Goal: Transaction & Acquisition: Purchase product/service

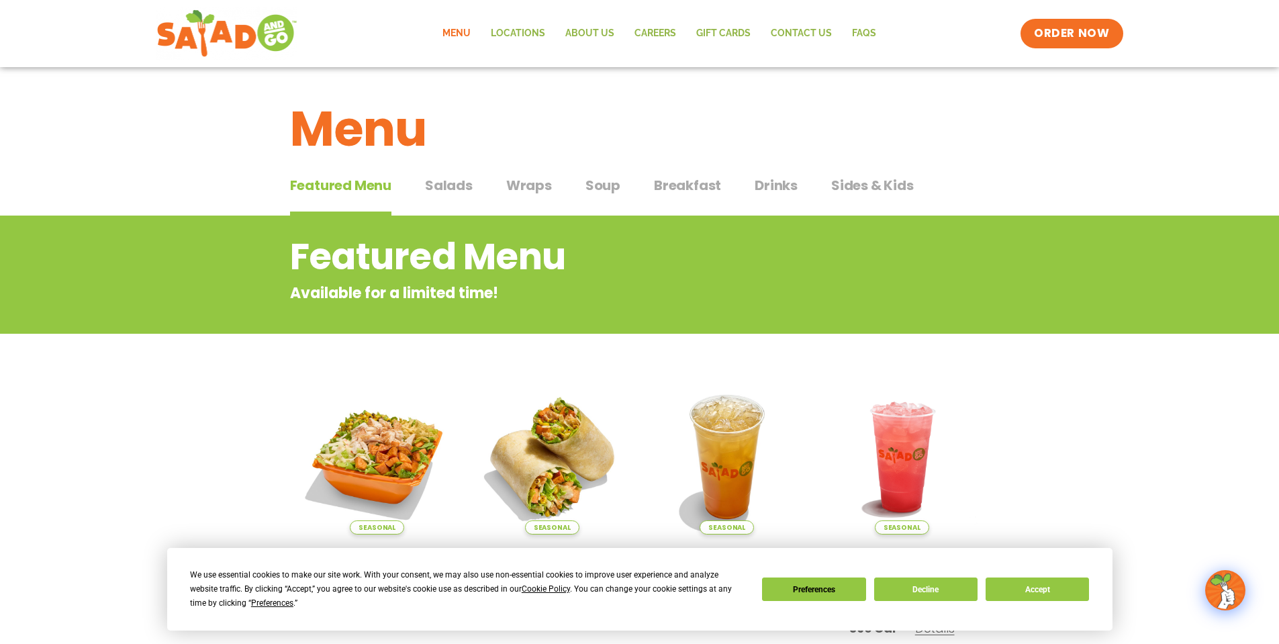
click at [463, 180] on span "Salads" at bounding box center [449, 185] width 48 height 20
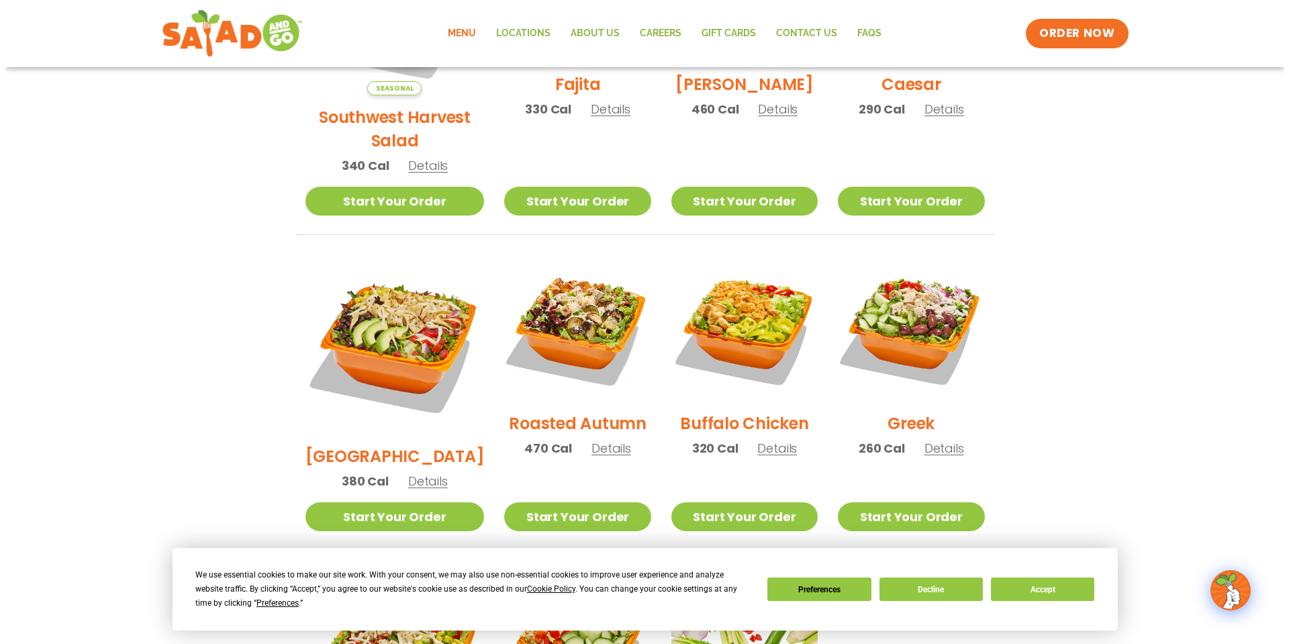
scroll to position [505, 0]
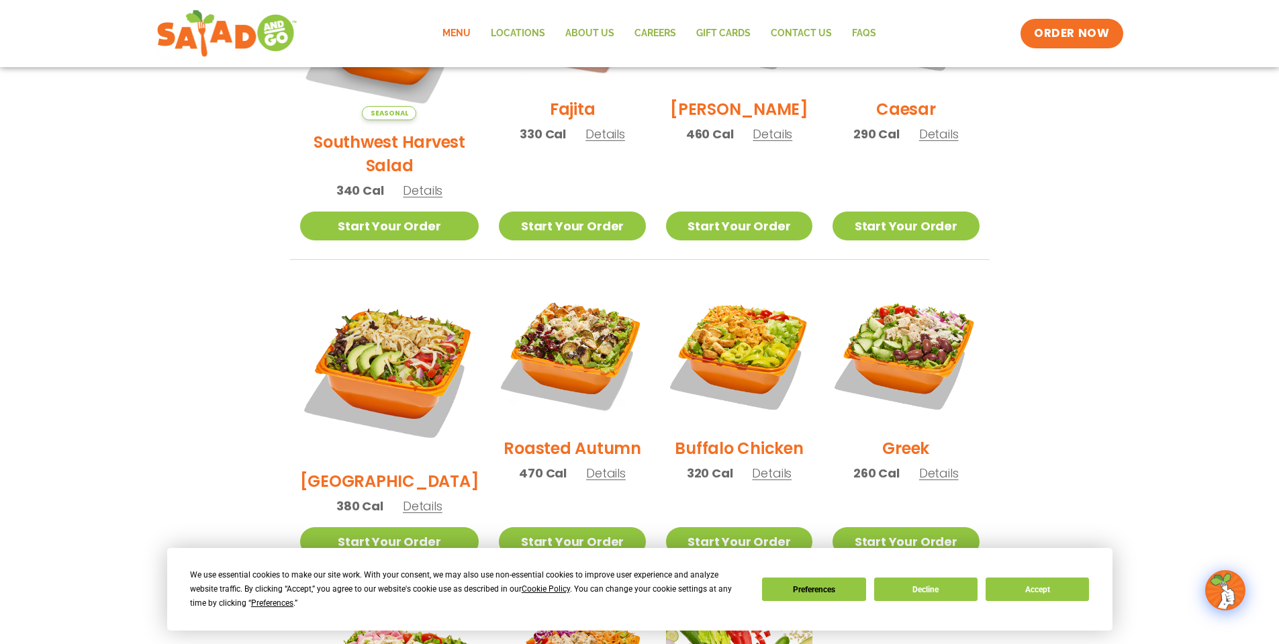
click at [576, 437] on h2 "Roasted Autumn" at bounding box center [573, 449] width 138 height 24
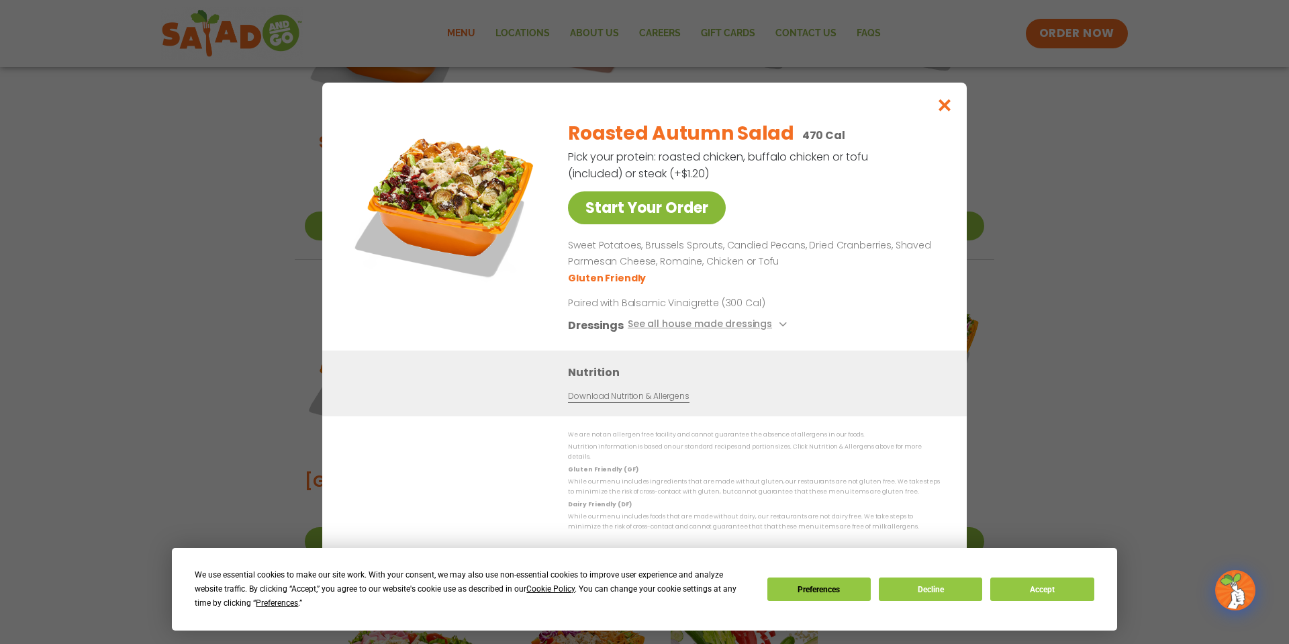
click at [708, 222] on link "Start Your Order" at bounding box center [647, 207] width 158 height 33
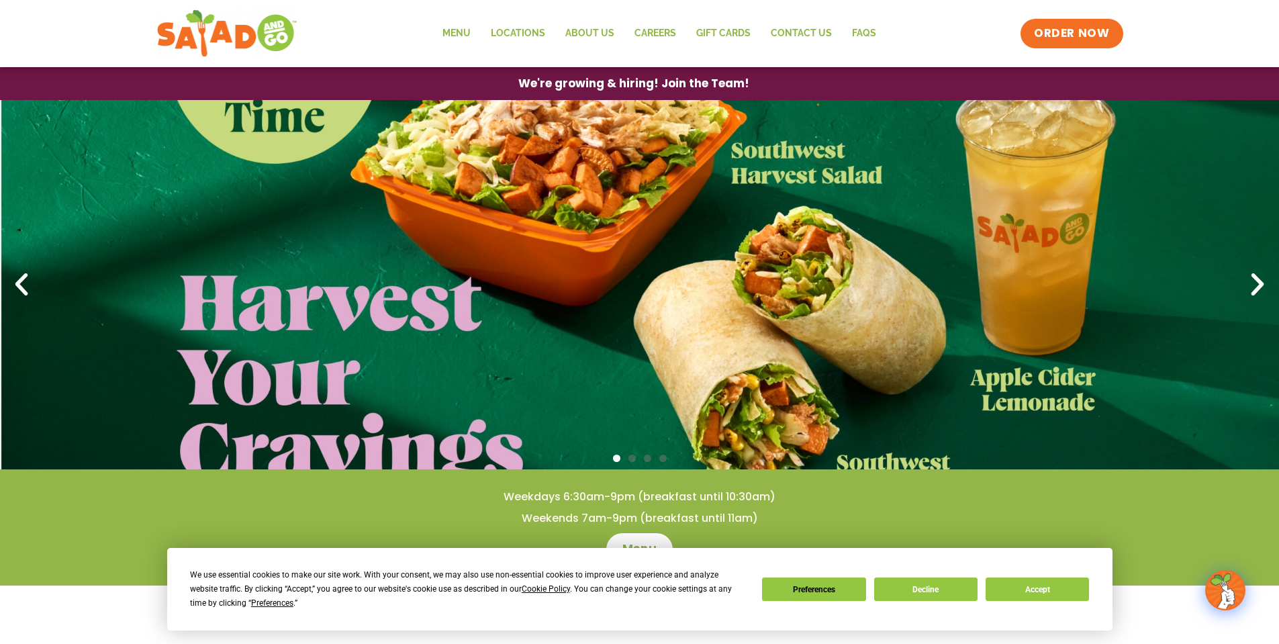
scroll to position [269, 0]
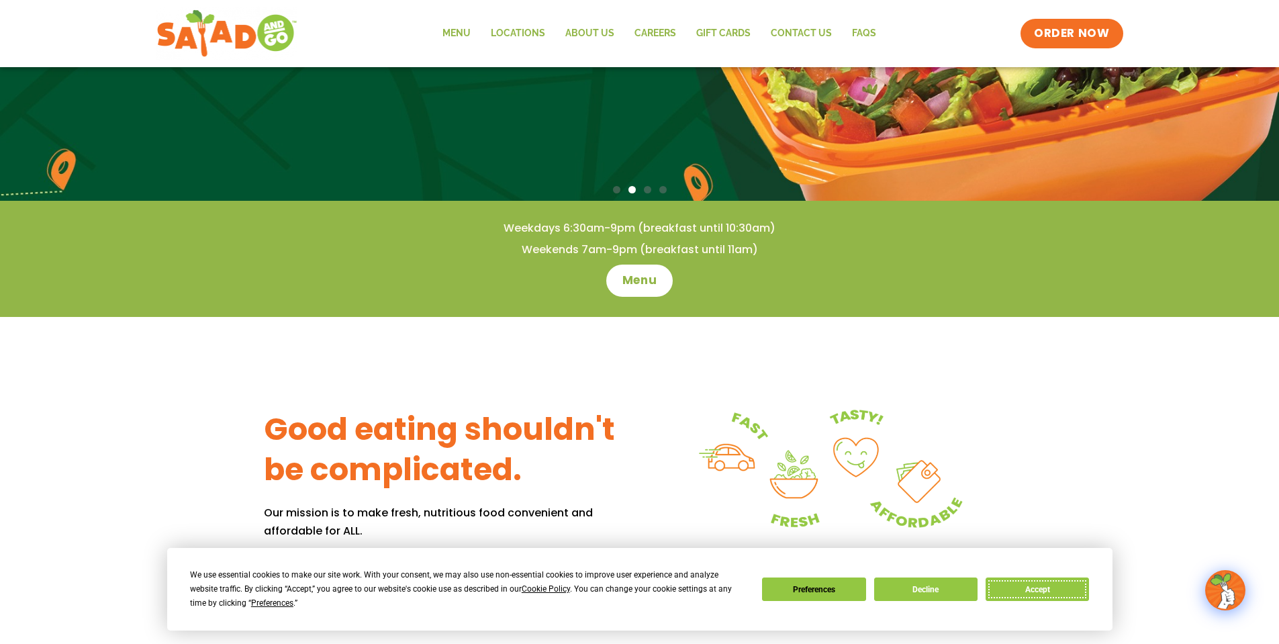
click at [1051, 592] on button "Accept" at bounding box center [1037, 590] width 103 height 24
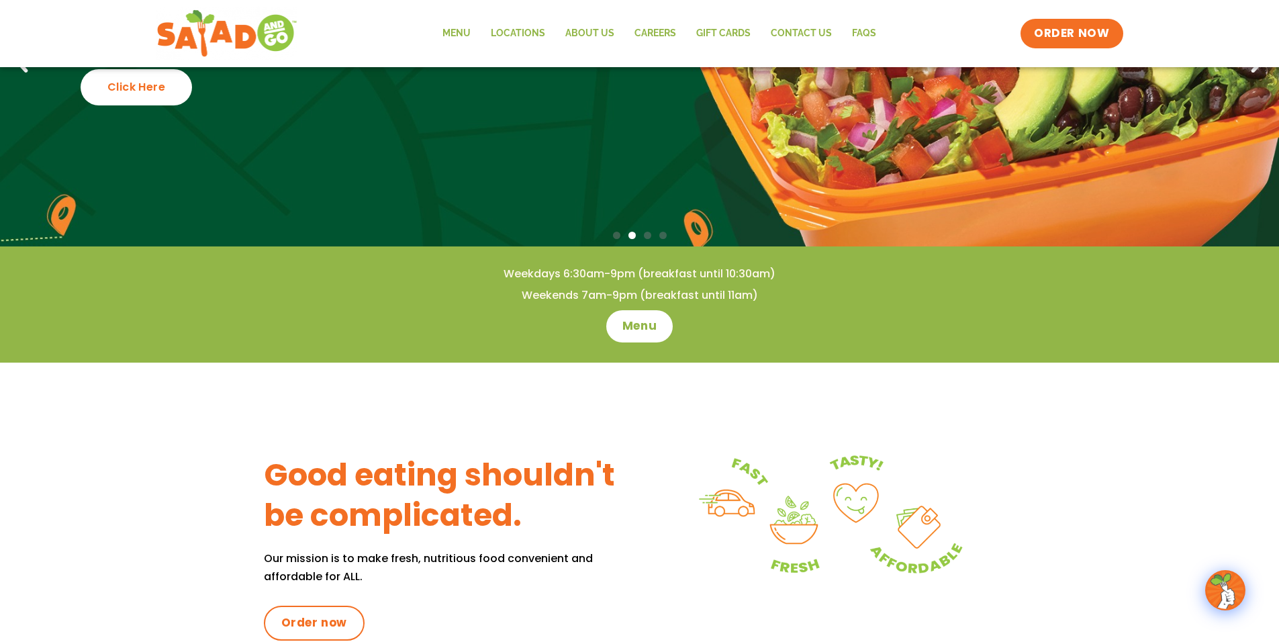
scroll to position [0, 0]
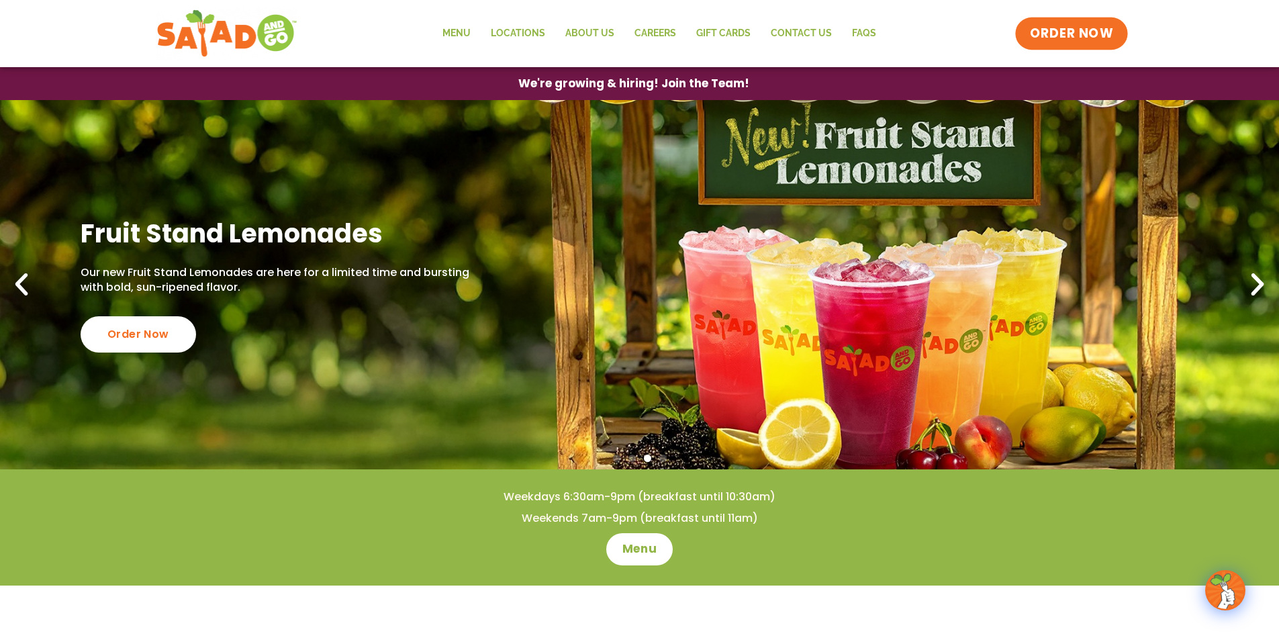
click at [1072, 38] on span "ORDER NOW" at bounding box center [1071, 33] width 83 height 17
